Goal: Task Accomplishment & Management: Manage account settings

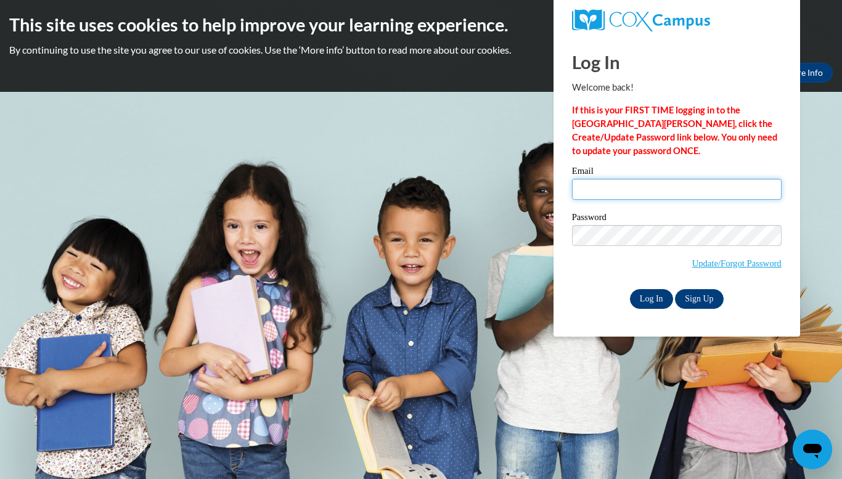
type input "amberhaskins@lowndes.k12.ga.us"
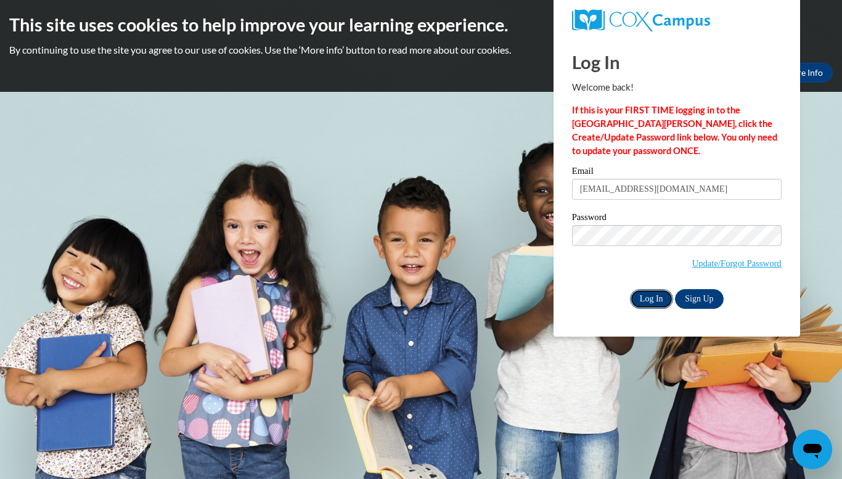
click at [653, 298] on input "Log In" at bounding box center [651, 299] width 43 height 20
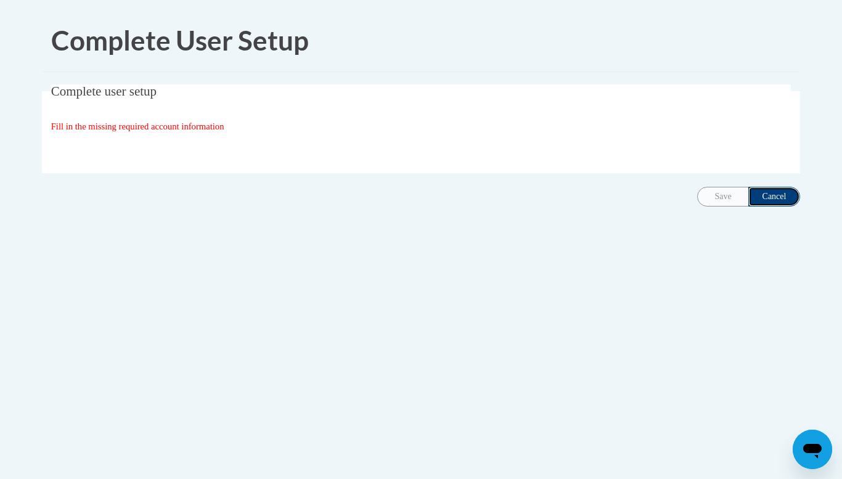
click at [774, 202] on input "Cancel" at bounding box center [774, 197] width 52 height 20
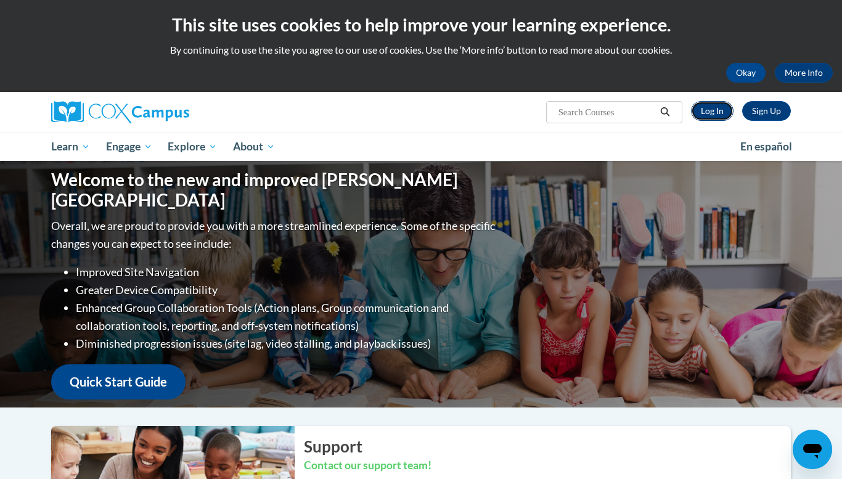
click at [710, 110] on link "Log In" at bounding box center [712, 111] width 43 height 20
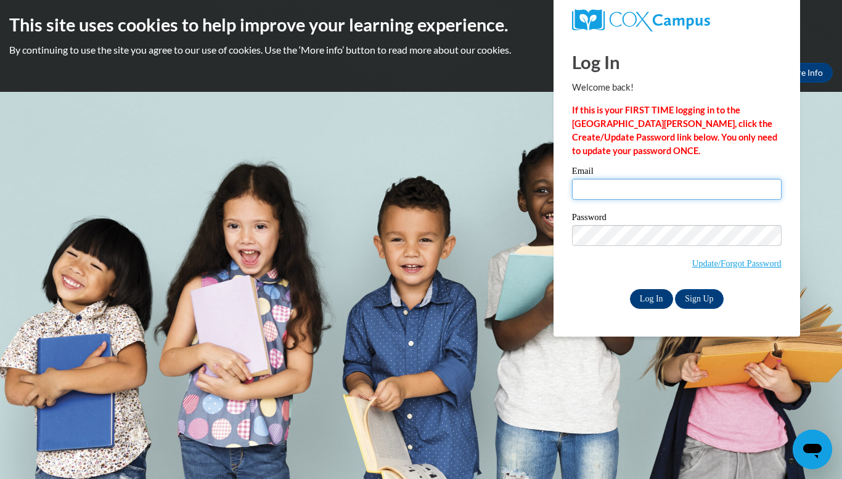
type input "amberhaskins@lowndes.k12.ga.us"
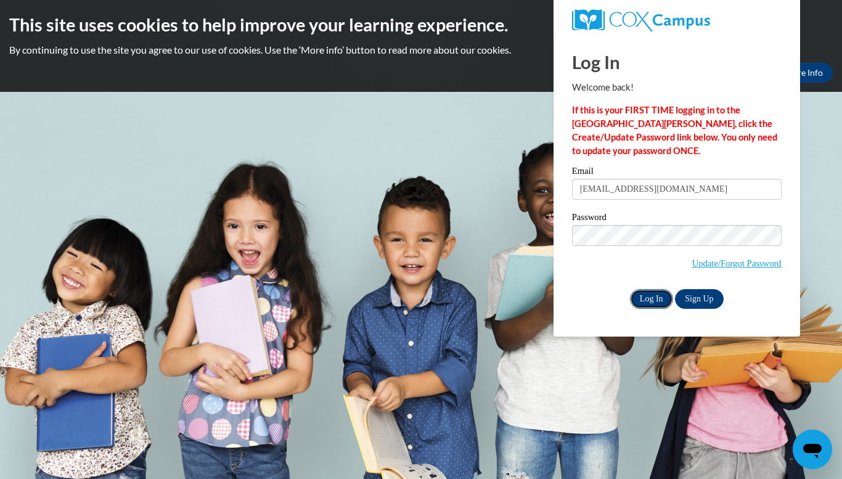
click at [649, 298] on input "Log In" at bounding box center [651, 299] width 43 height 20
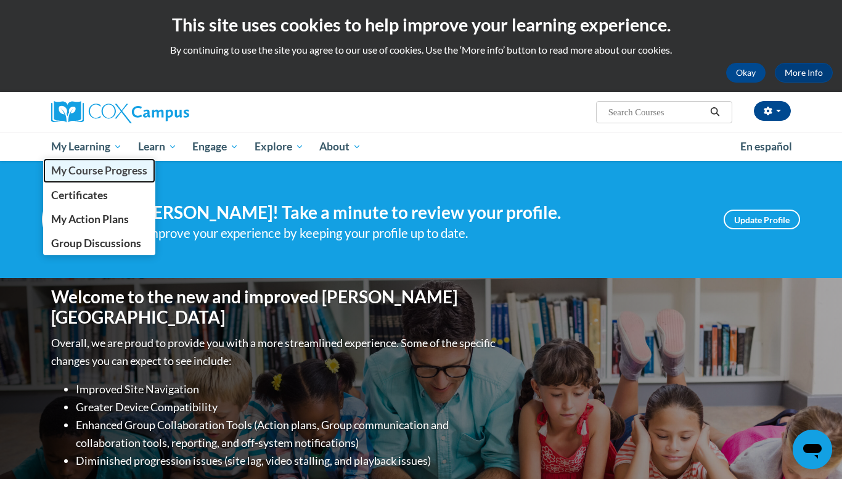
click at [91, 169] on span "My Course Progress" at bounding box center [99, 170] width 96 height 13
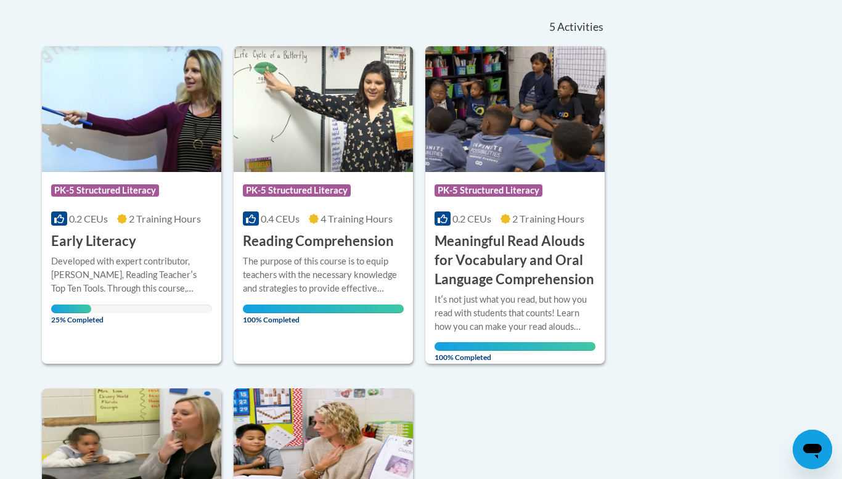
scroll to position [271, 0]
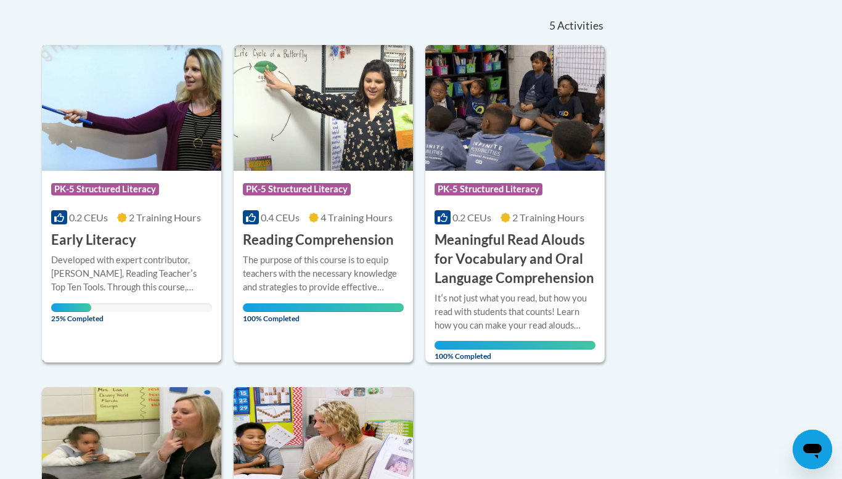
click at [75, 103] on img at bounding box center [131, 108] width 179 height 126
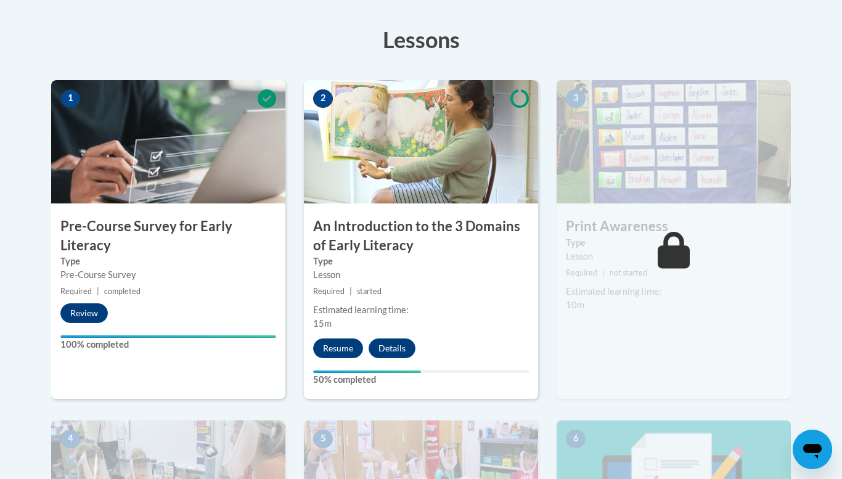
scroll to position [345, 0]
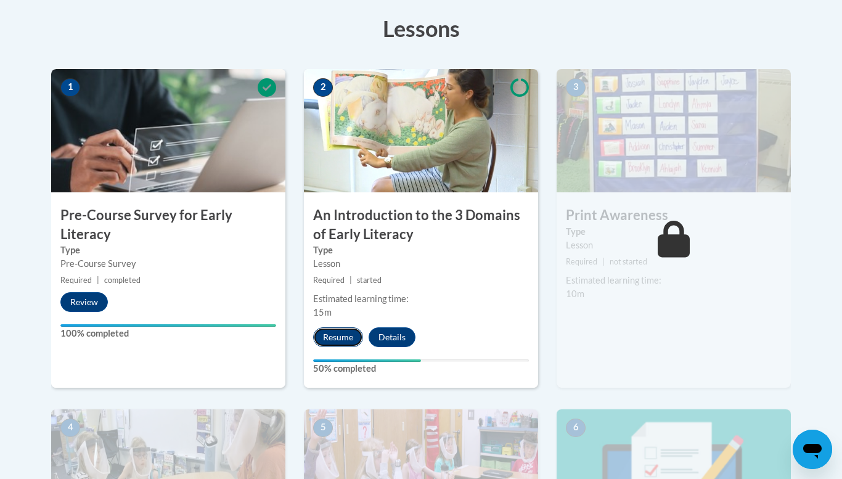
click at [338, 339] on button "Resume" at bounding box center [338, 337] width 50 height 20
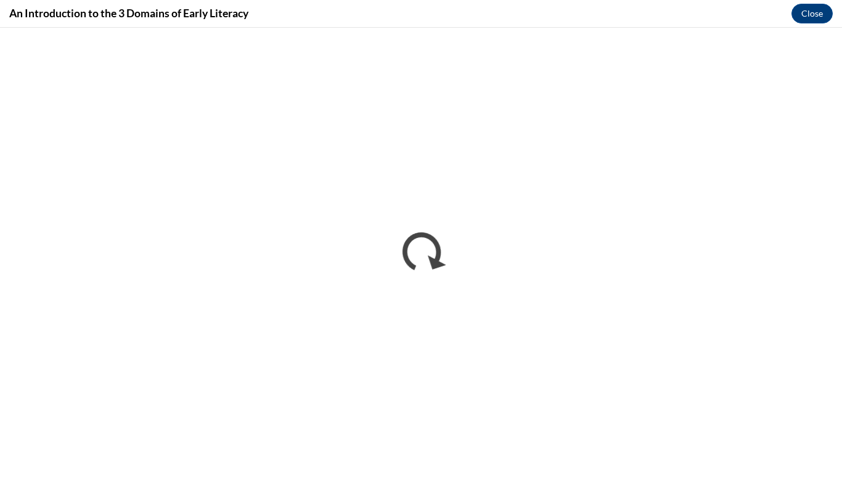
scroll to position [0, 0]
